Goal: Task Accomplishment & Management: Use online tool/utility

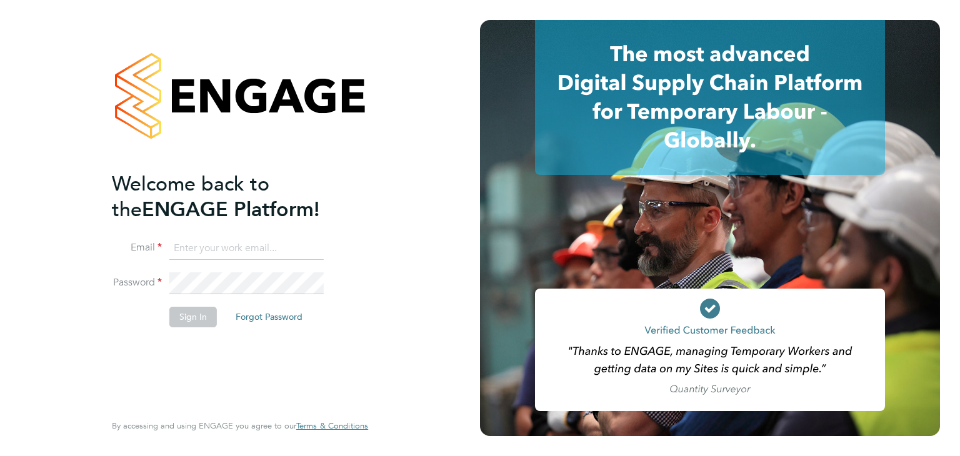
click at [284, 242] on input at bounding box center [246, 248] width 154 height 22
type input "matthew.wise@madigangill.co.uk"
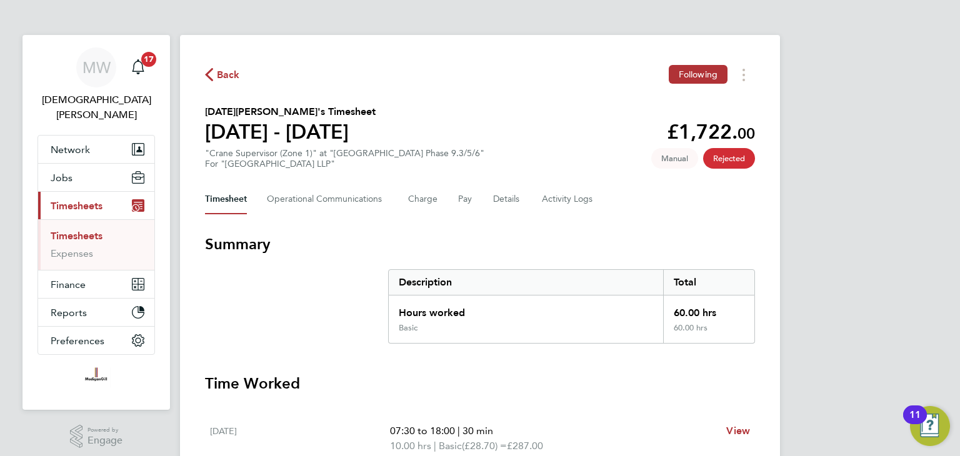
click at [224, 71] on span "Back" at bounding box center [228, 74] width 23 height 15
